Goal: Information Seeking & Learning: Learn about a topic

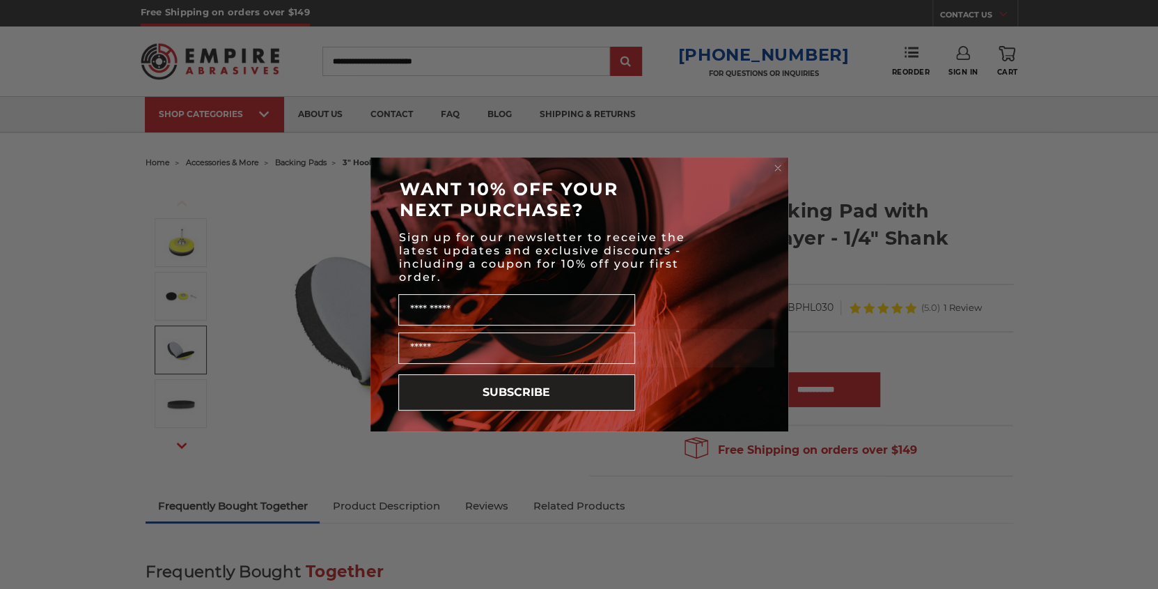
click at [774, 162] on circle "Close dialog" at bounding box center [777, 168] width 13 height 13
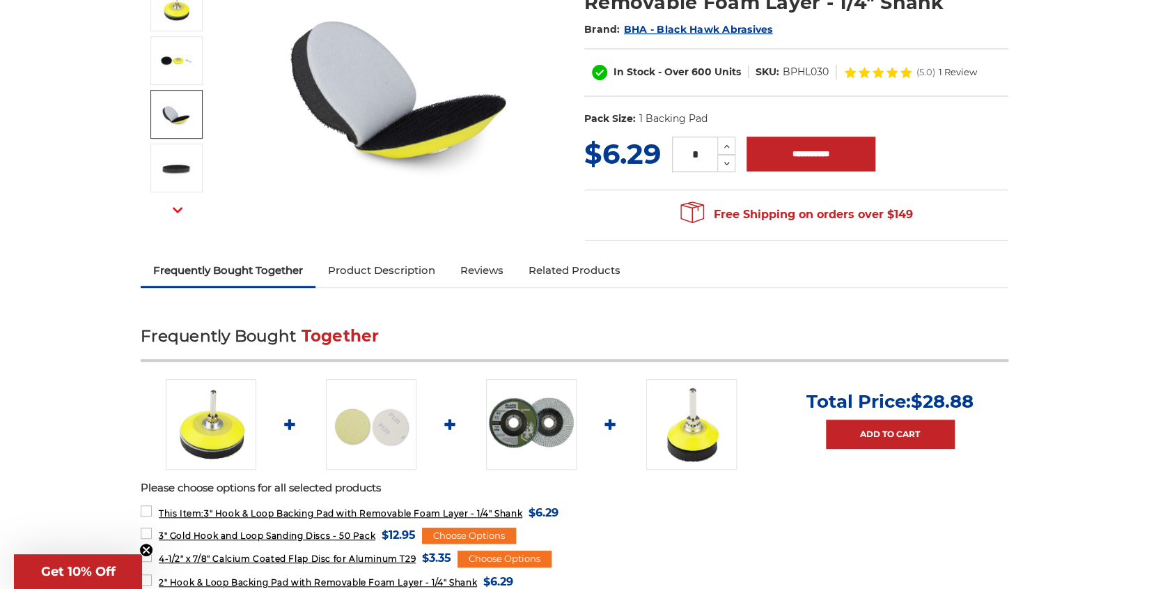
scroll to position [242, 0]
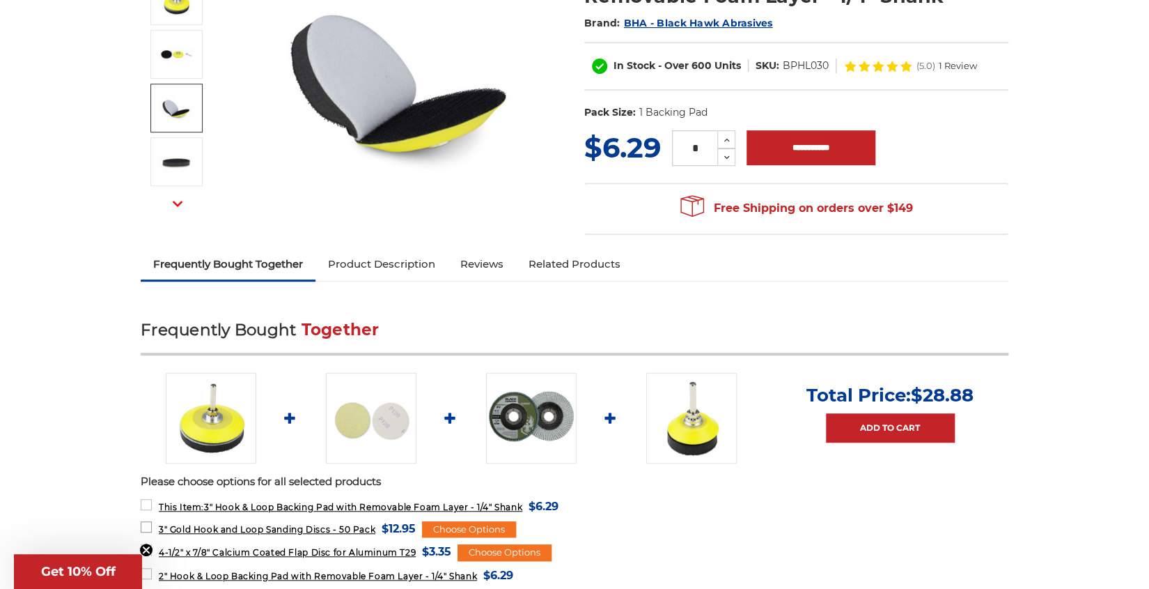
click at [272, 527] on span "3" Gold Hook and Loop Sanding Discs - 50 Pack" at bounding box center [267, 529] width 217 height 10
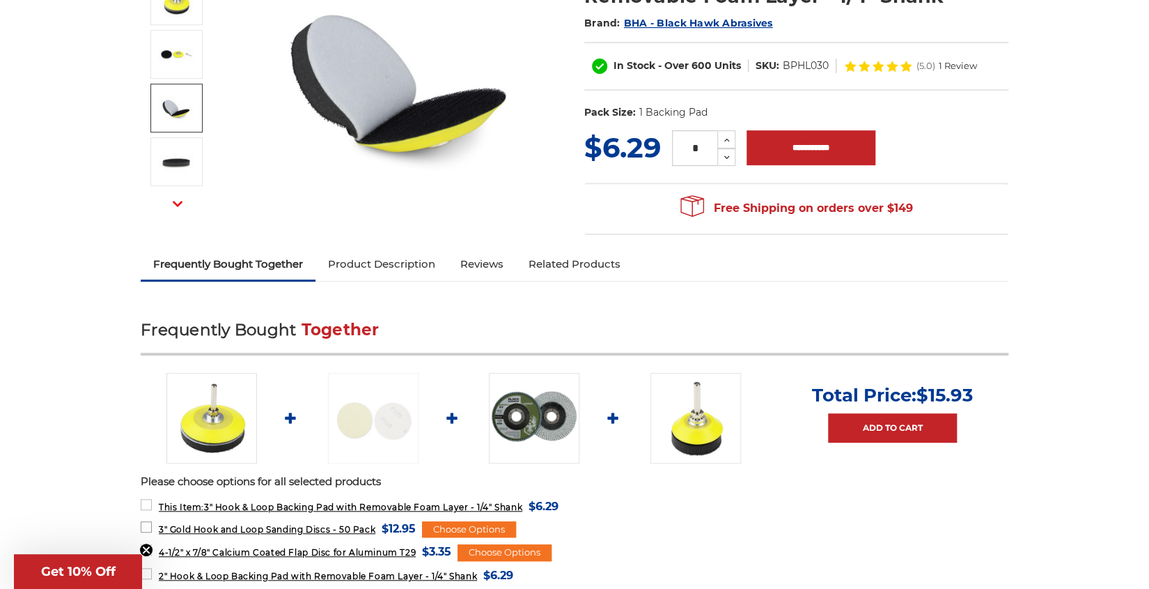
click at [272, 526] on span "3" Gold Hook and Loop Sanding Discs - 50 Pack" at bounding box center [267, 529] width 217 height 10
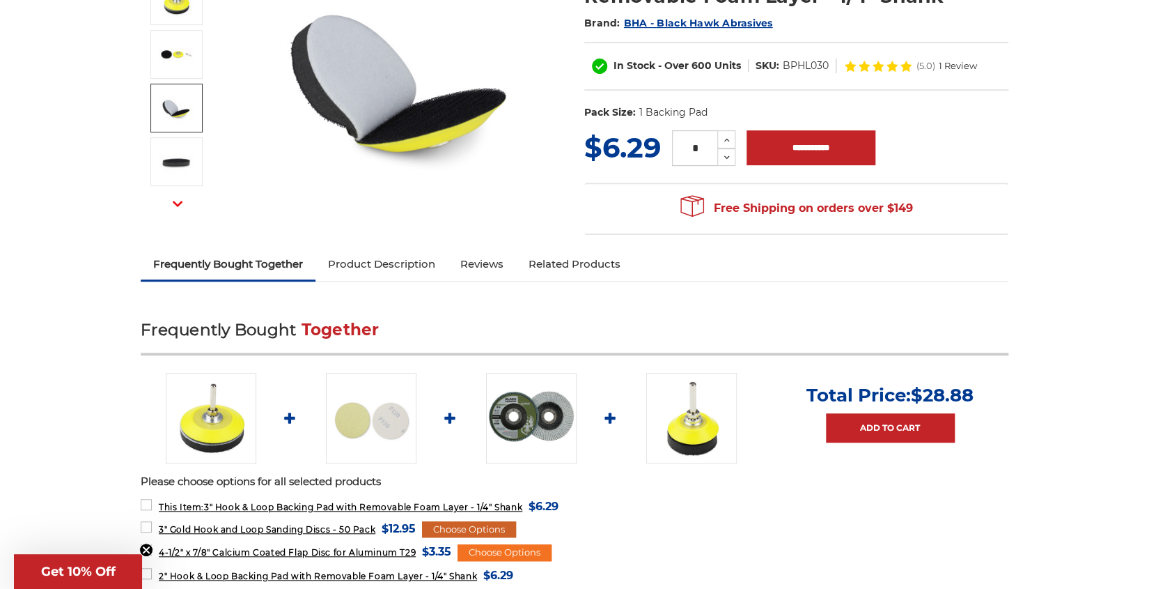
click at [476, 527] on div "Choose Options" at bounding box center [469, 529] width 94 height 17
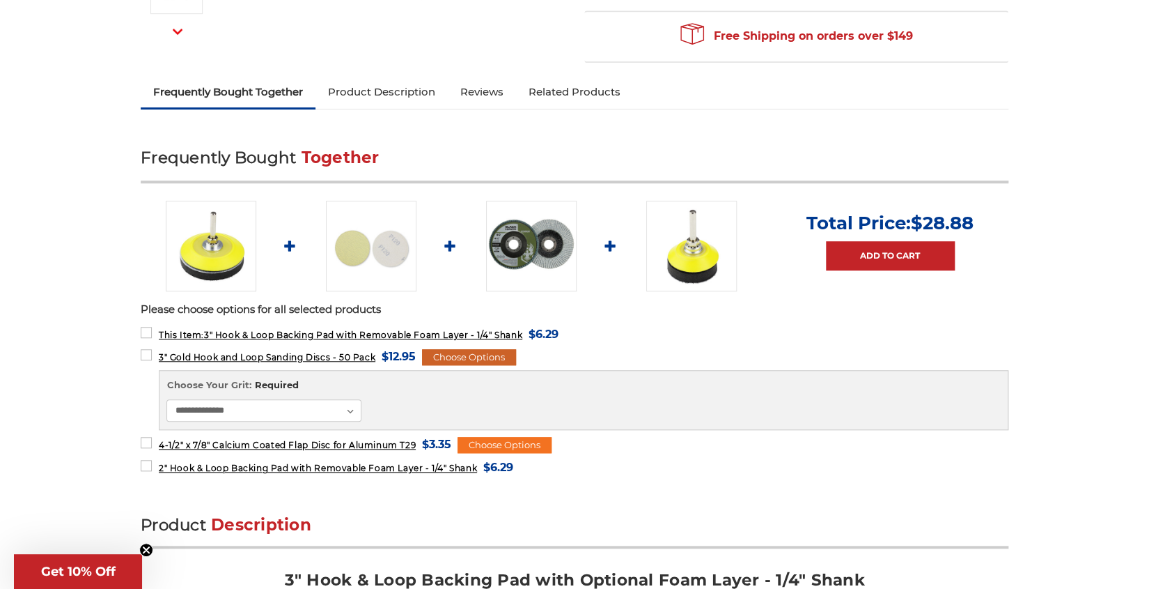
scroll to position [424, 0]
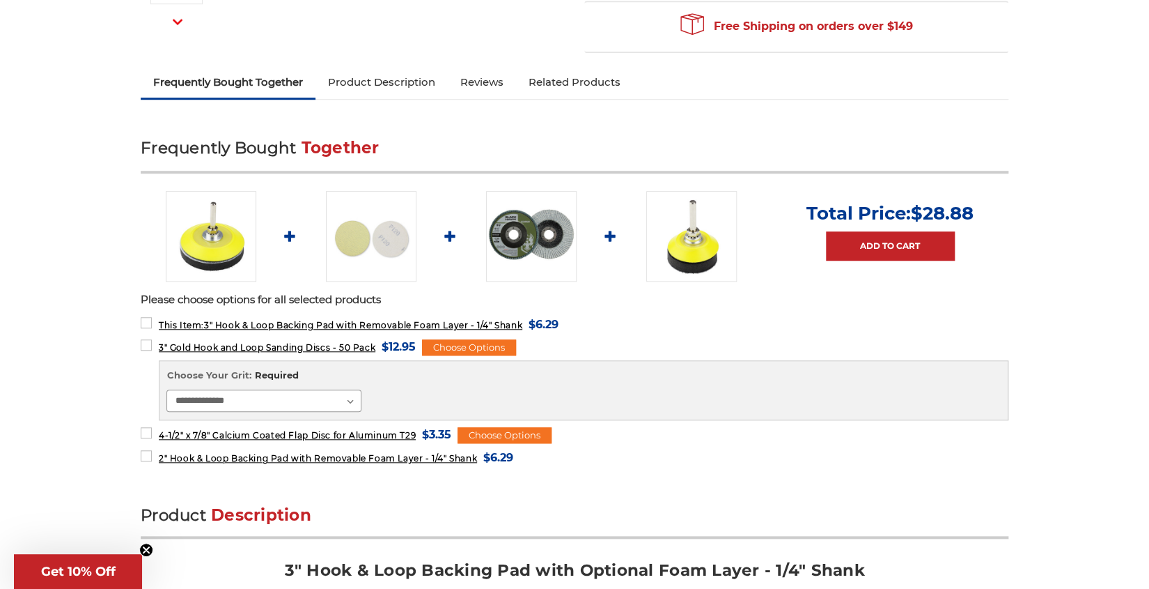
click at [352, 398] on select "**********" at bounding box center [263, 400] width 195 height 22
click at [614, 387] on div "**********" at bounding box center [583, 389] width 834 height 43
click at [353, 400] on select "**********" at bounding box center [263, 400] width 195 height 22
click at [166, 389] on select "**********" at bounding box center [263, 400] width 195 height 22
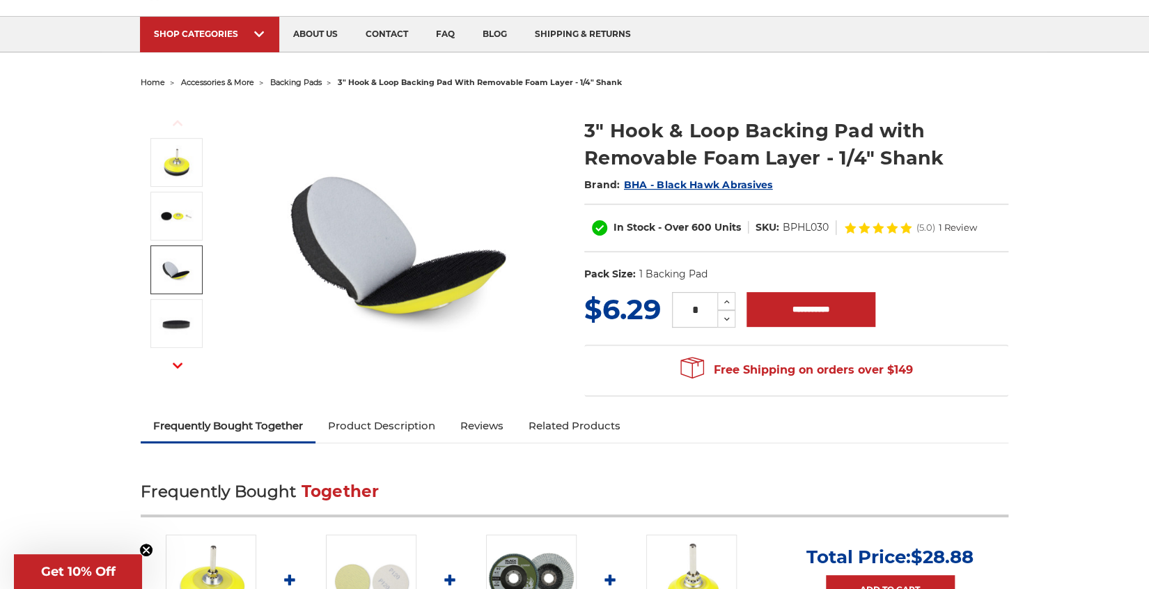
scroll to position [0, 0]
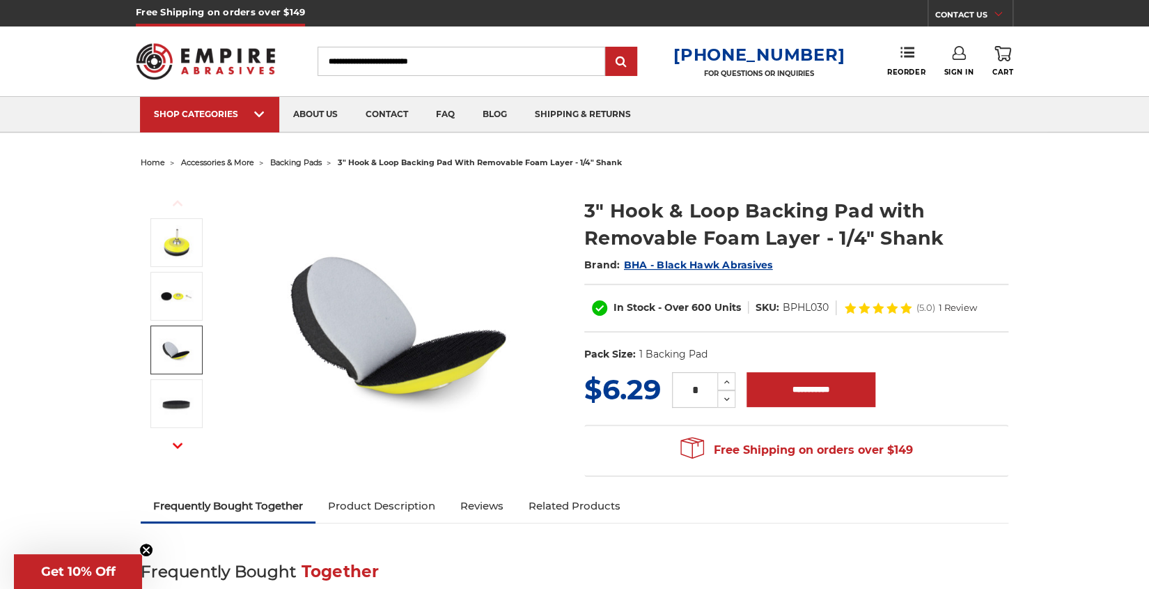
click at [350, 58] on input "Search" at bounding box center [462, 61] width 288 height 29
type input "*******"
click at [607, 48] on input "submit" at bounding box center [621, 62] width 28 height 28
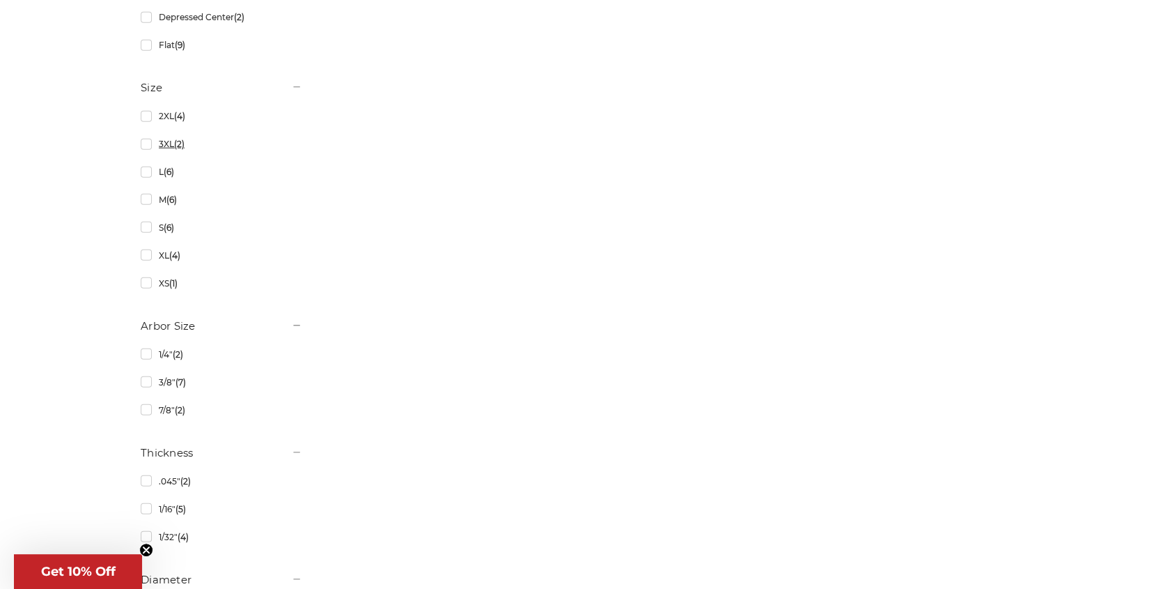
scroll to position [1756, 0]
click at [143, 323] on link "1/4" (2)" at bounding box center [222, 325] width 162 height 24
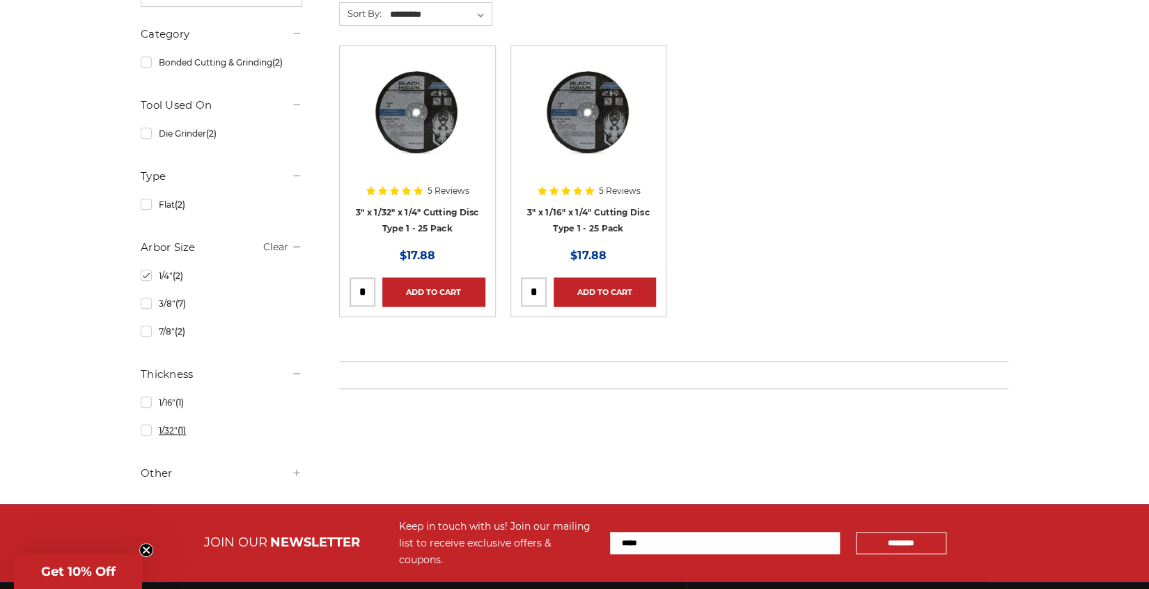
scroll to position [424, 0]
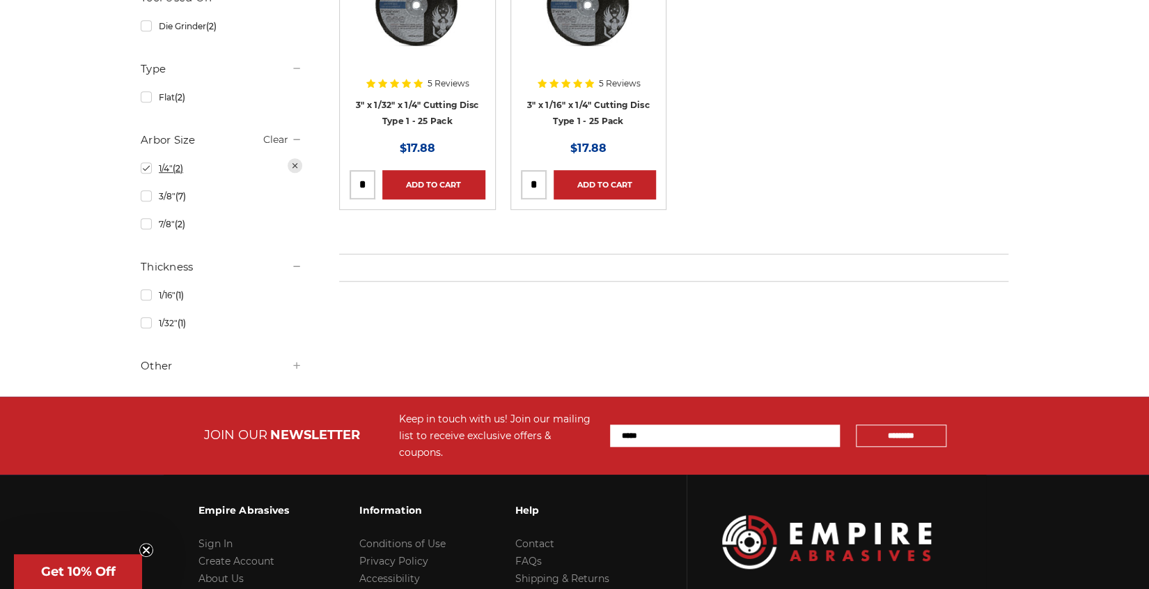
click at [143, 169] on link "1/4" (2)" at bounding box center [222, 168] width 162 height 24
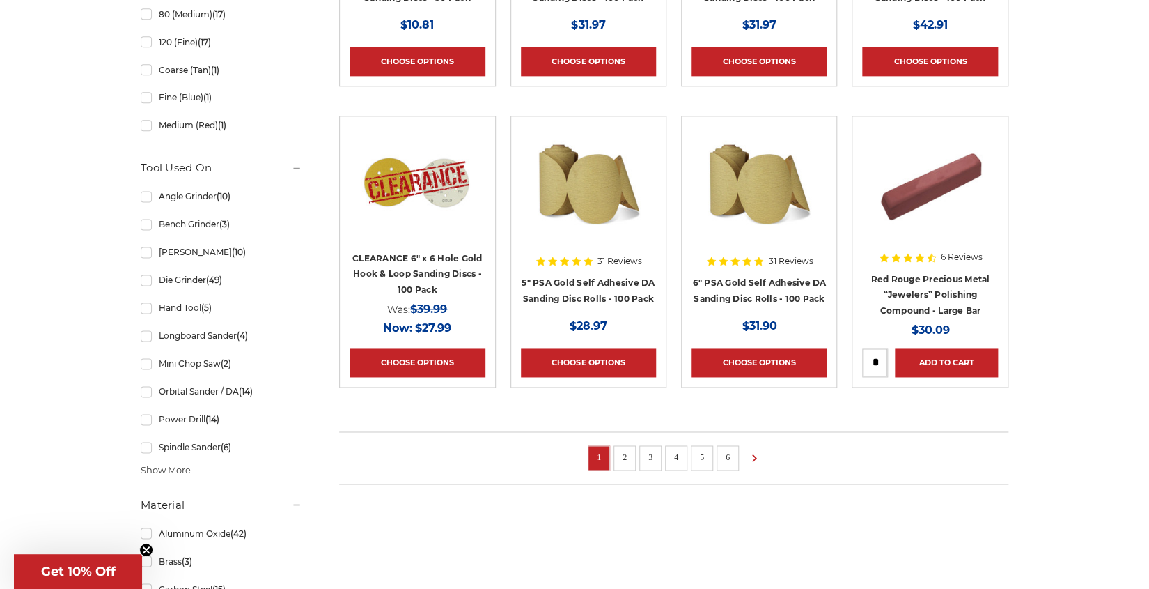
scroll to position [1151, 0]
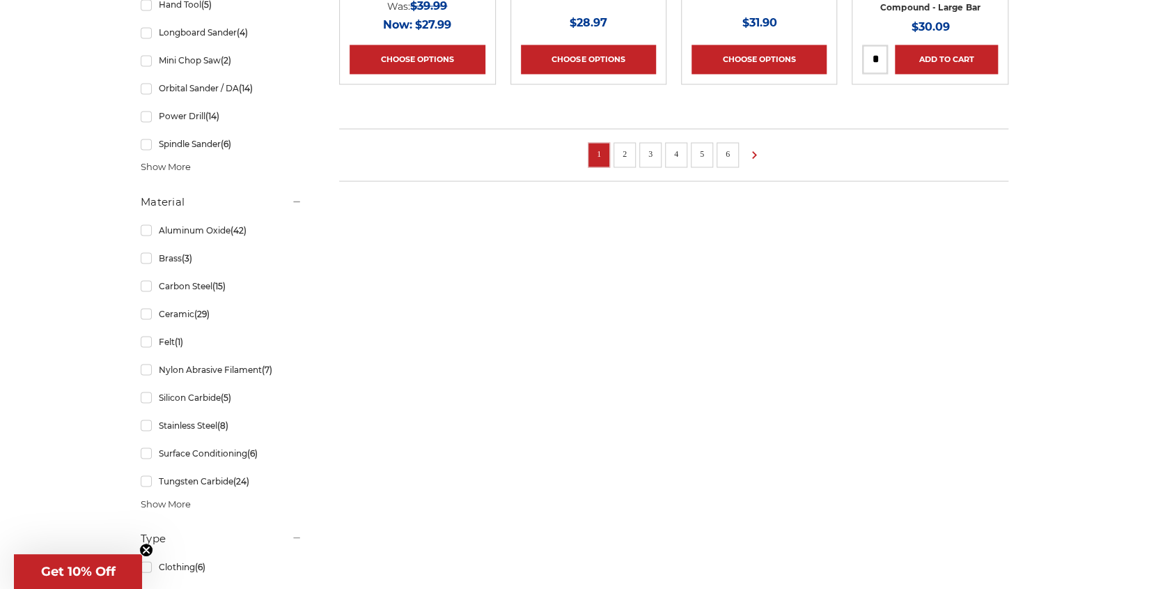
click at [623, 150] on link "2" at bounding box center [625, 153] width 14 height 15
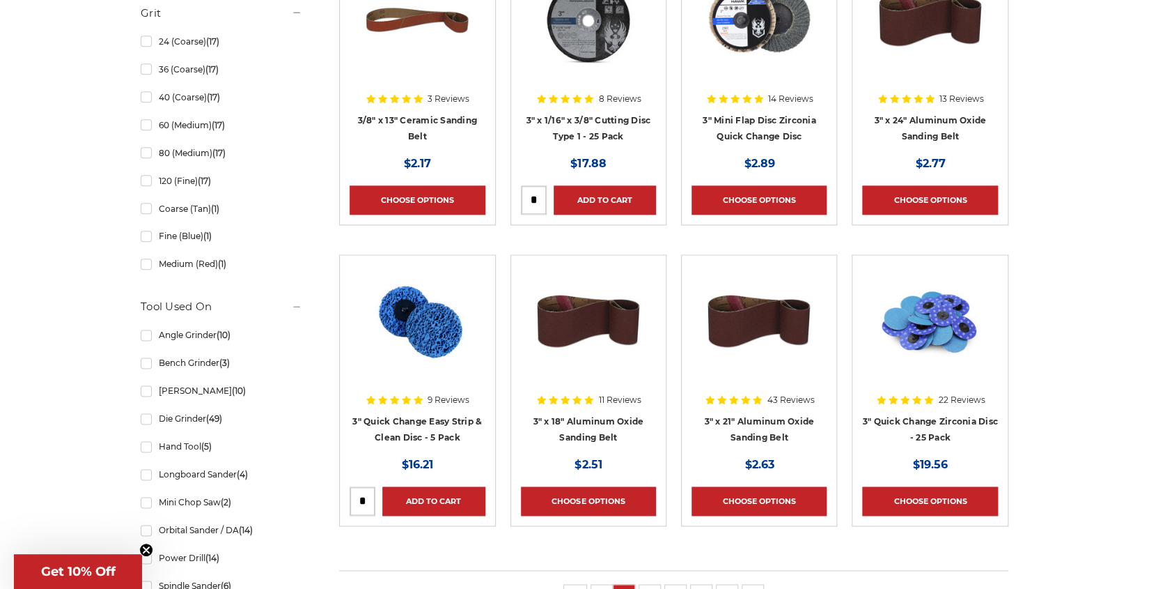
scroll to position [848, 0]
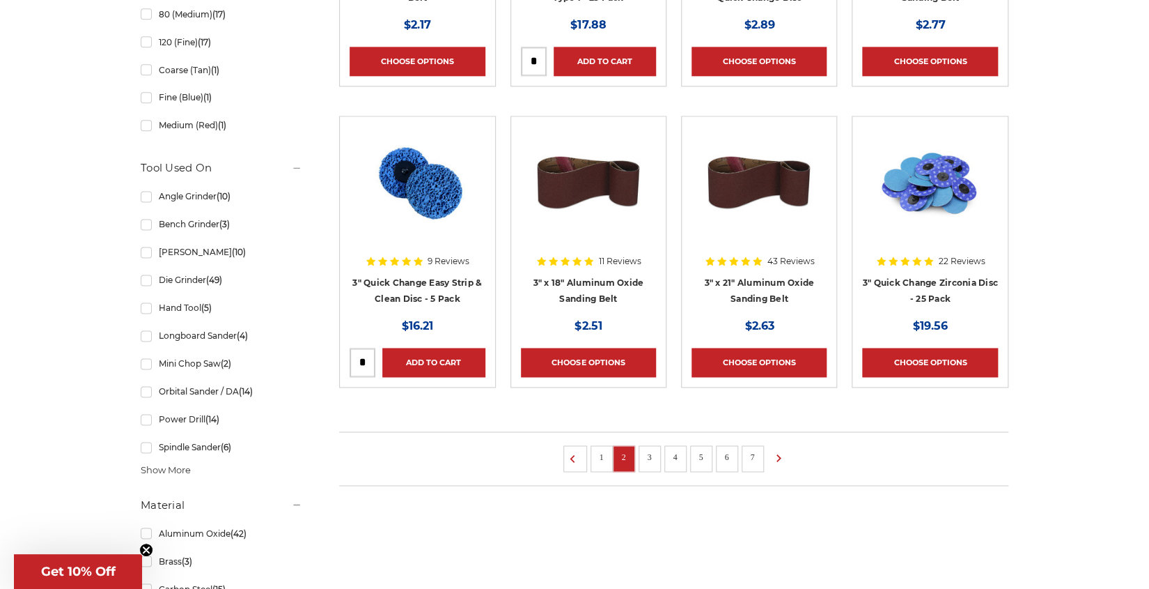
click at [653, 460] on link "3" at bounding box center [650, 456] width 14 height 15
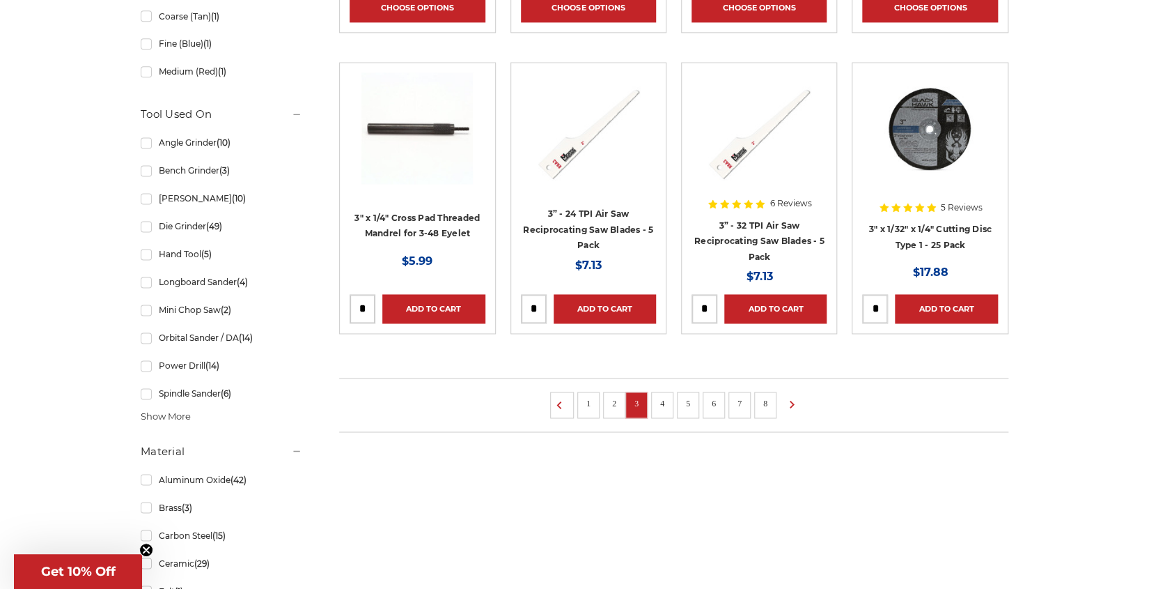
scroll to position [908, 0]
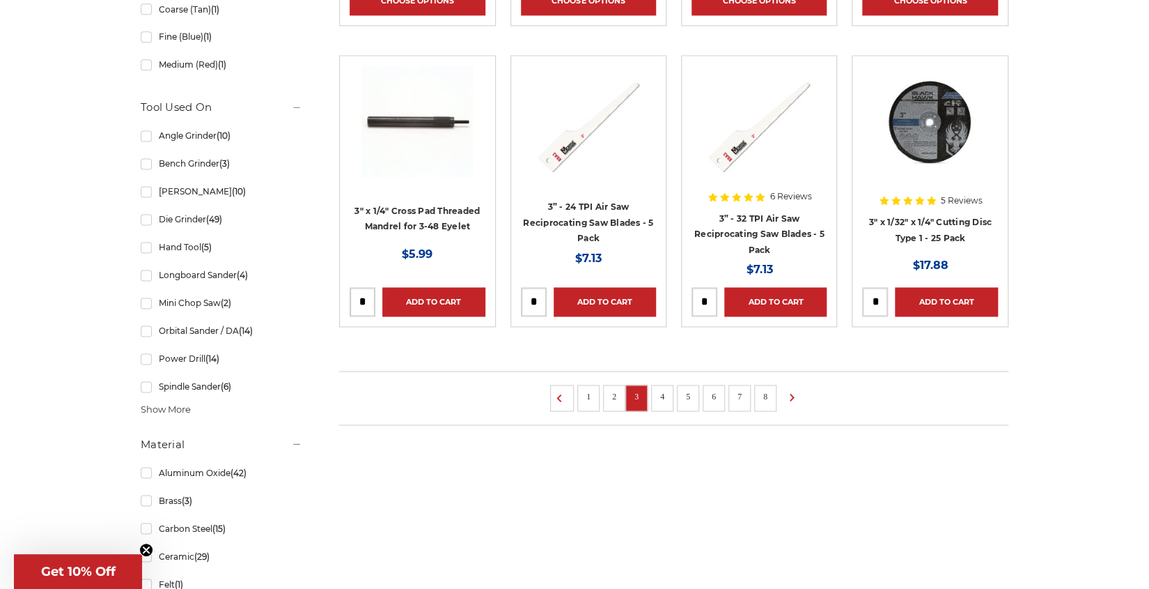
click at [661, 400] on link "4" at bounding box center [662, 396] width 14 height 15
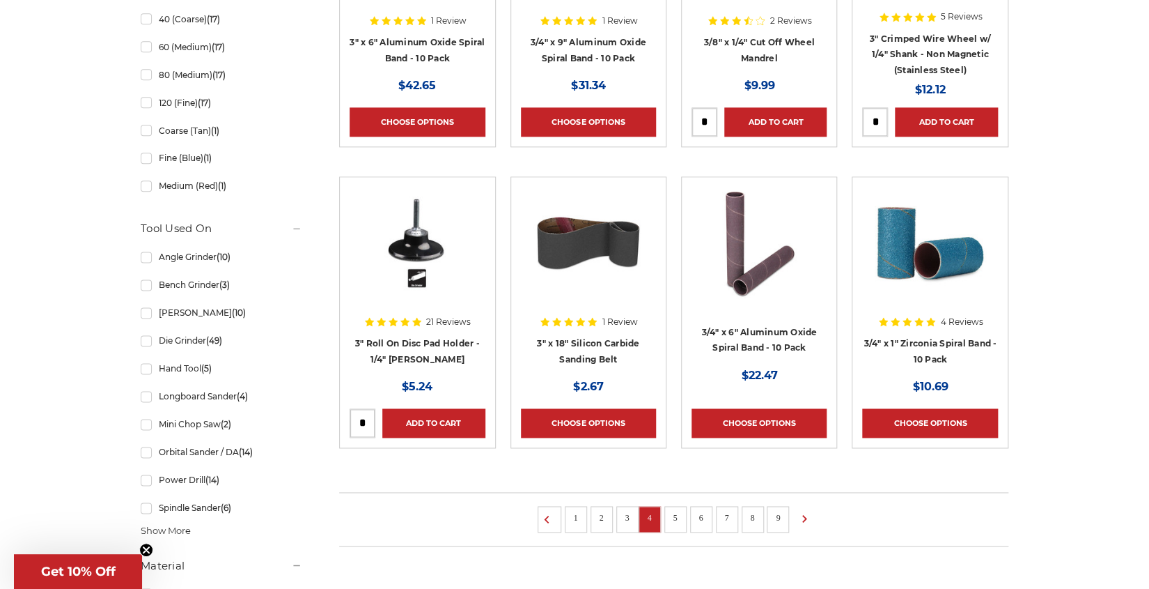
scroll to position [969, 0]
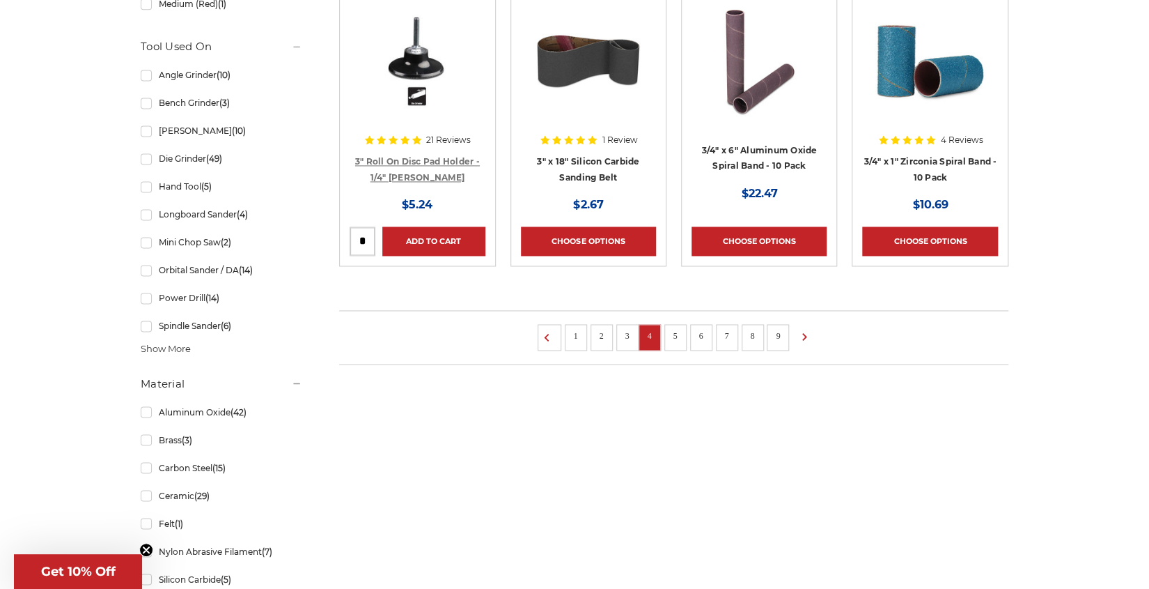
click at [389, 158] on link "3" Roll On Disc Pad Holder - 1/4" Shank" at bounding box center [417, 169] width 125 height 26
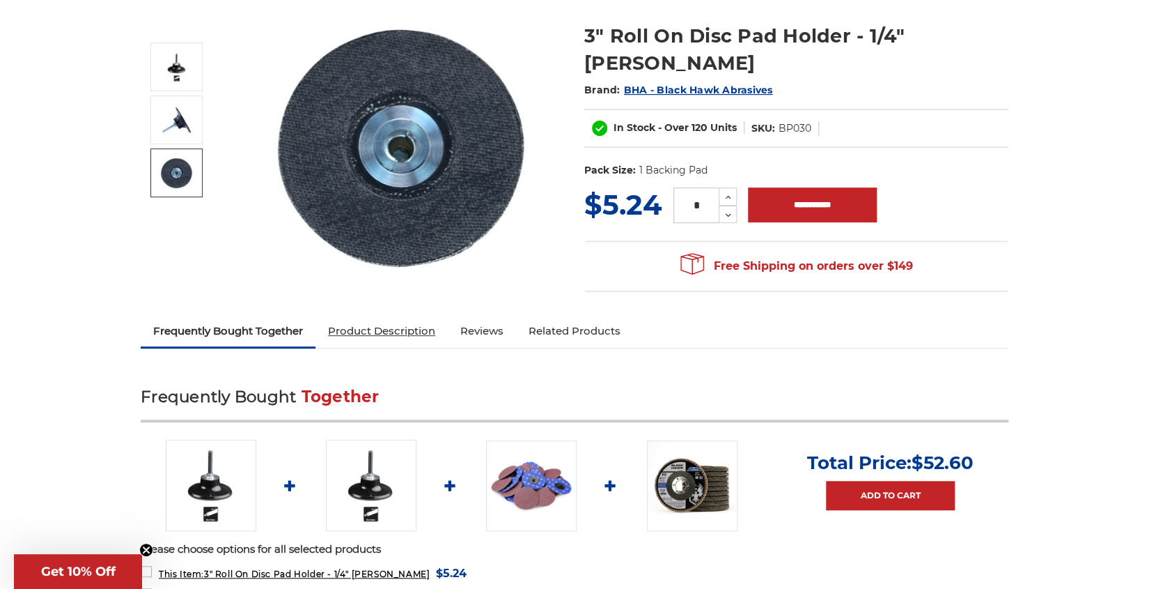
scroll to position [181, 0]
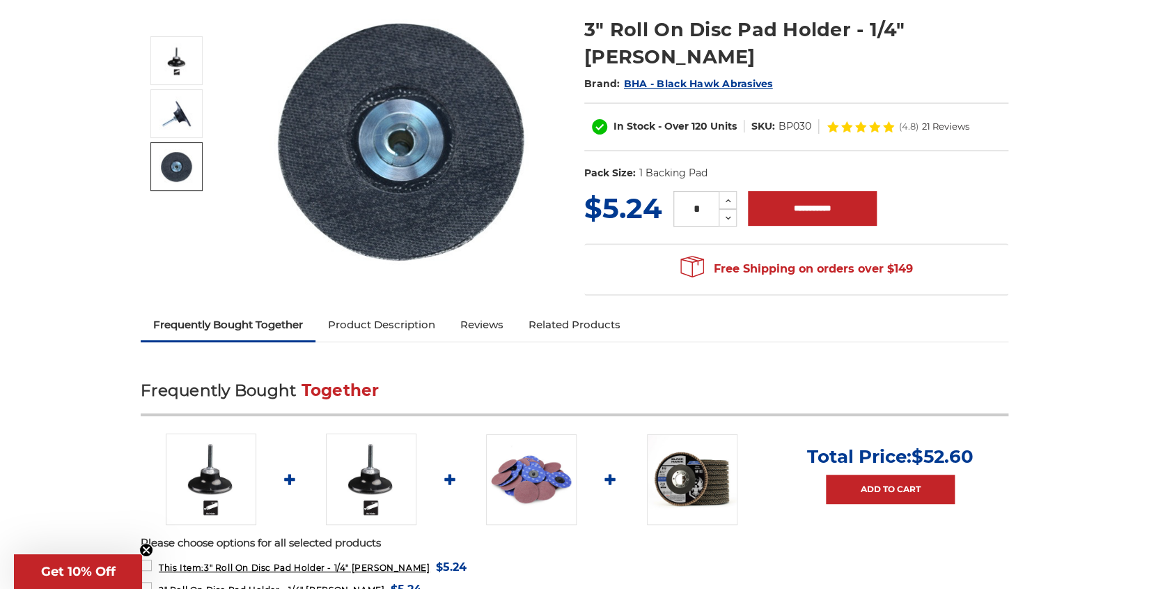
click at [384, 322] on link "Product Description" at bounding box center [382, 324] width 132 height 31
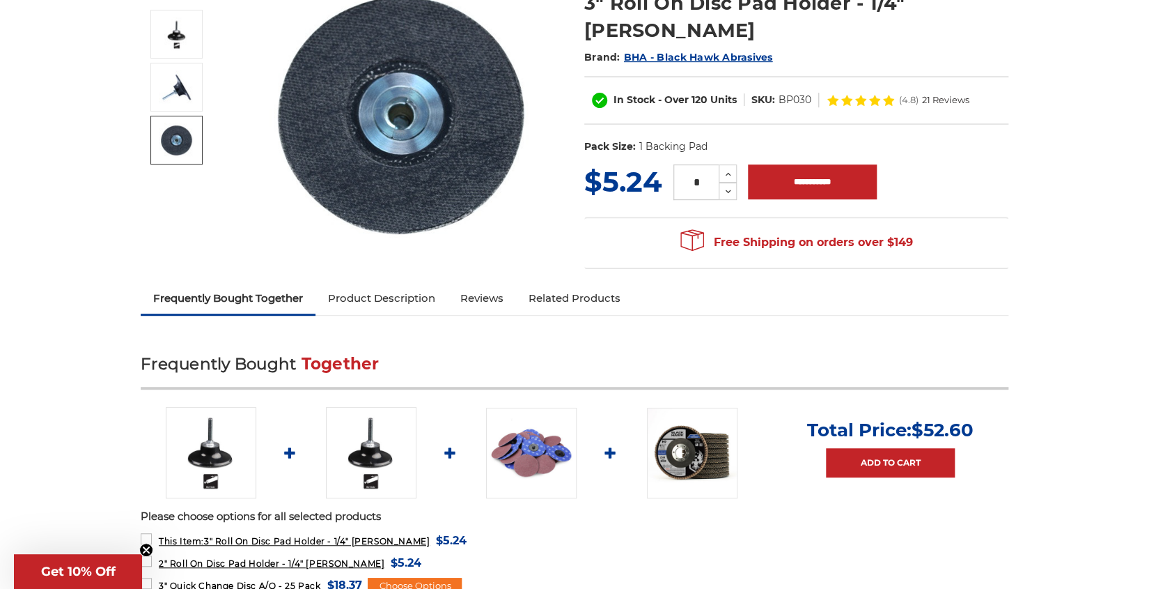
scroll to position [121, 0]
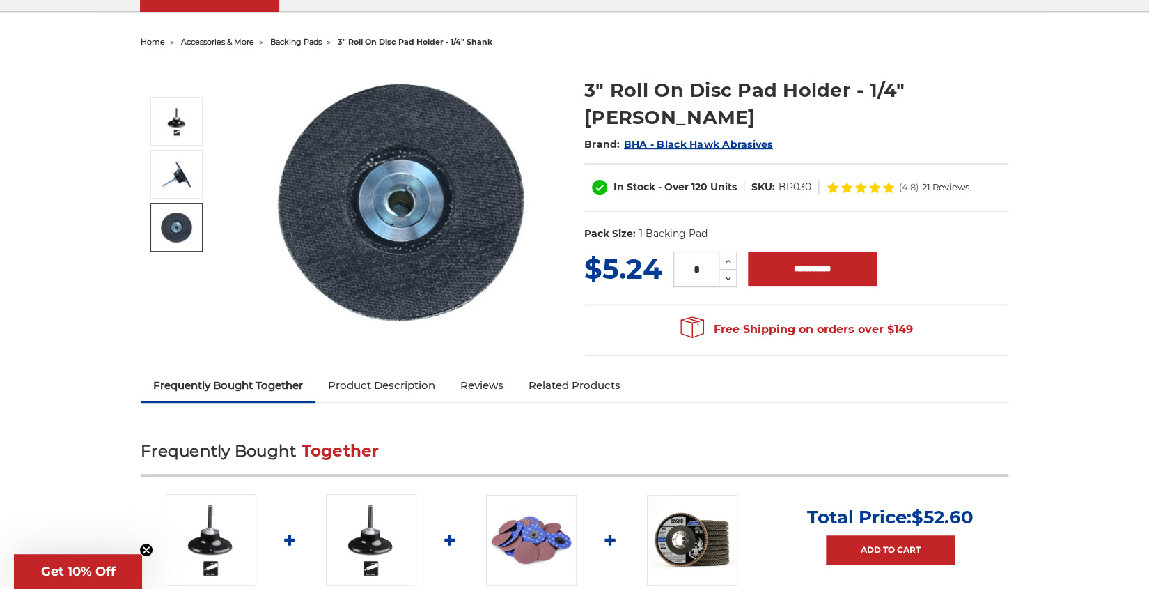
click at [387, 384] on link "Product Description" at bounding box center [382, 385] width 132 height 31
click at [533, 530] on img at bounding box center [531, 540] width 91 height 91
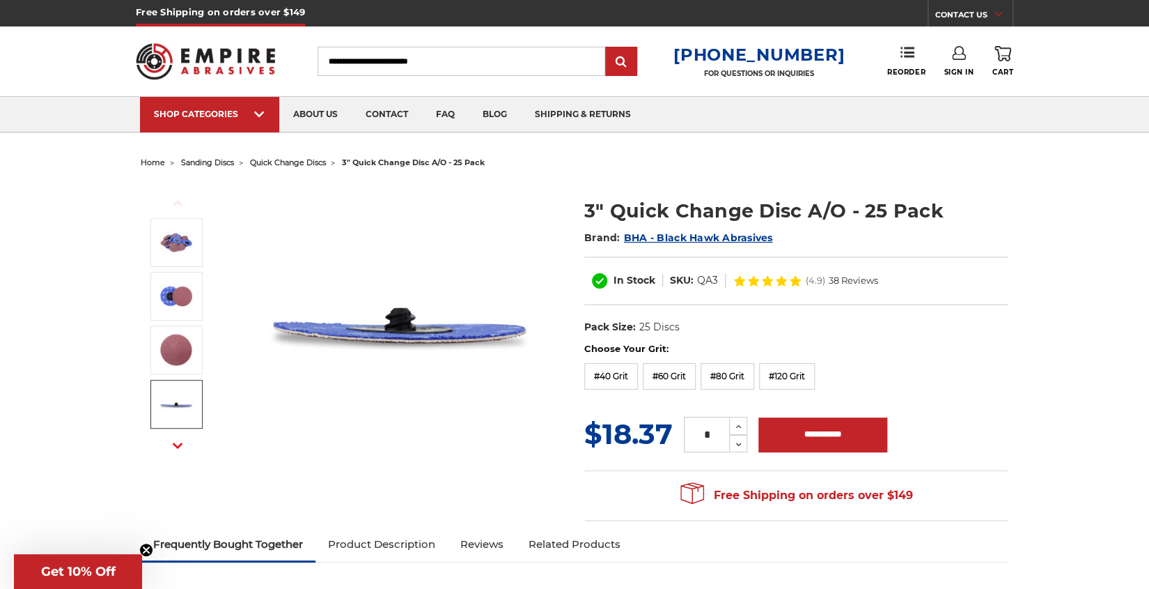
click at [174, 446] on icon "button" at bounding box center [178, 445] width 10 height 10
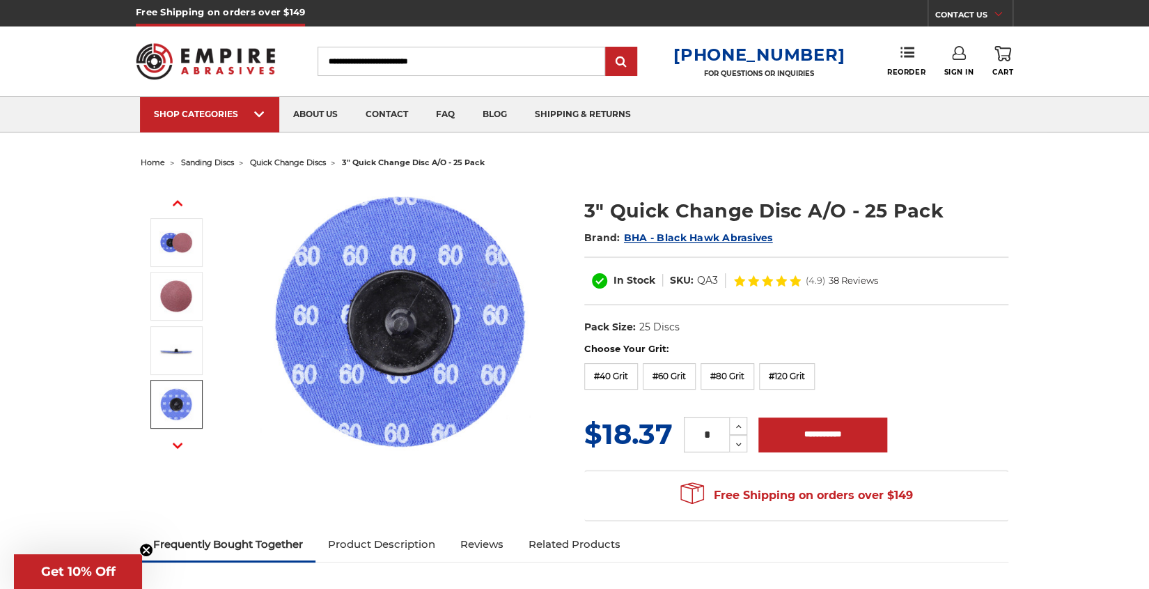
click at [293, 161] on span "quick change discs" at bounding box center [288, 162] width 76 height 10
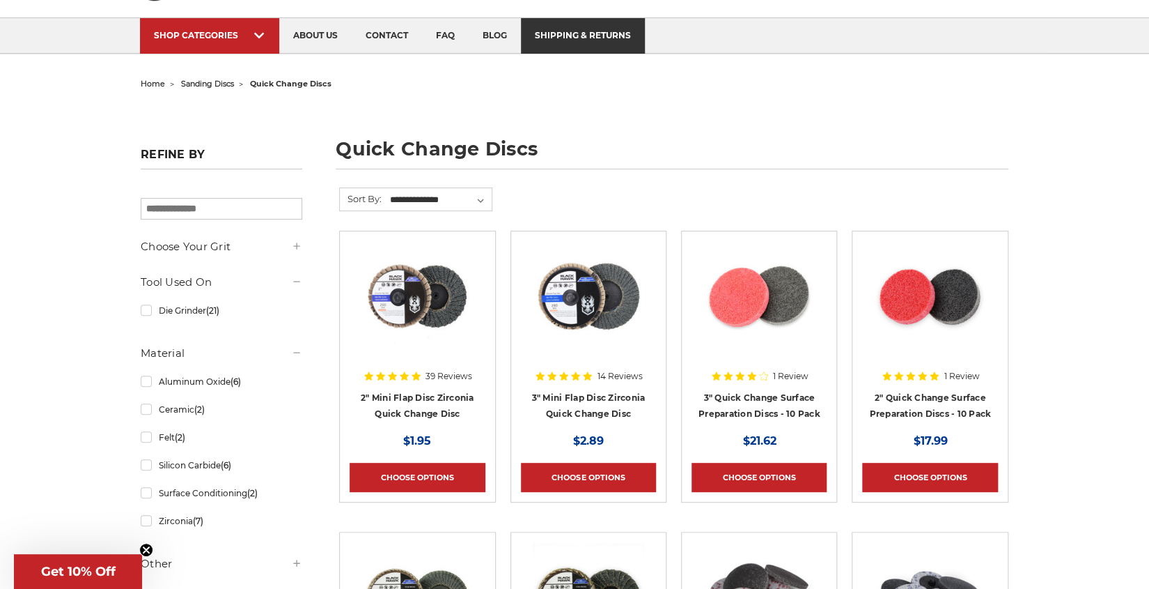
scroll to position [60, 0]
